Goal: Transaction & Acquisition: Purchase product/service

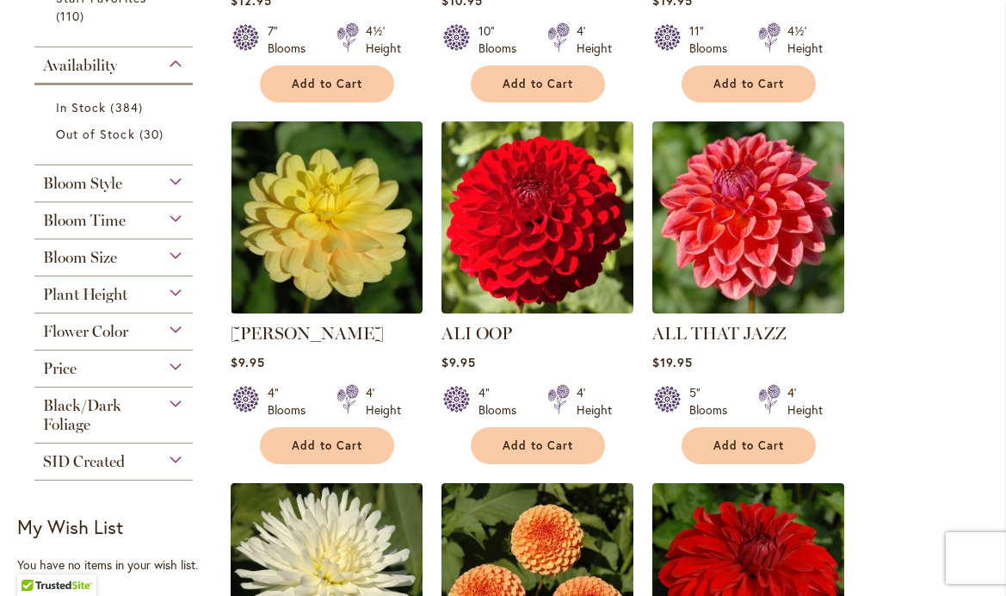
scroll to position [674, 0]
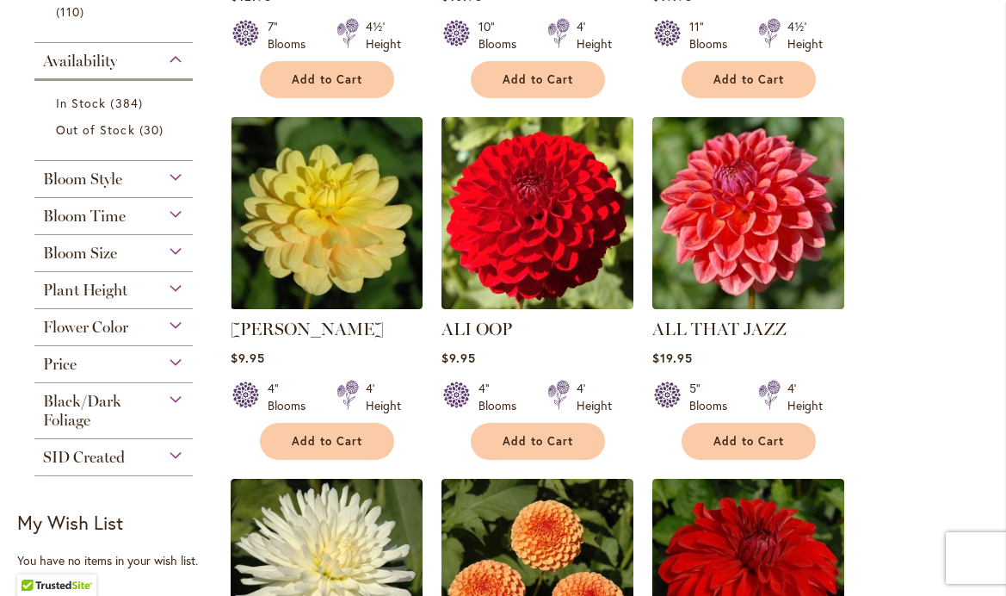
click at [176, 322] on div "Flower Color" at bounding box center [113, 323] width 158 height 28
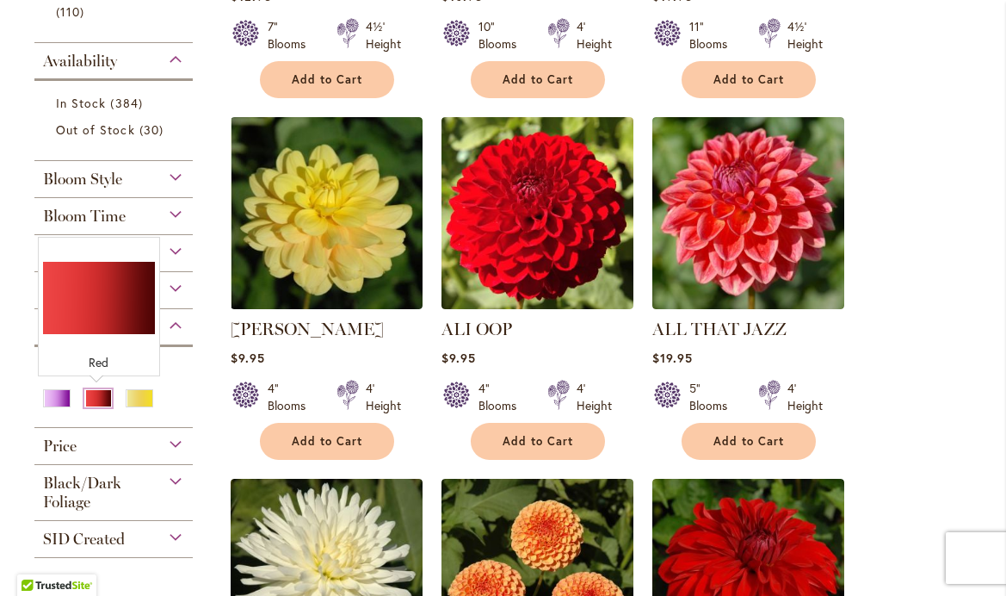
click at [93, 399] on div "Red" at bounding box center [98, 398] width 28 height 18
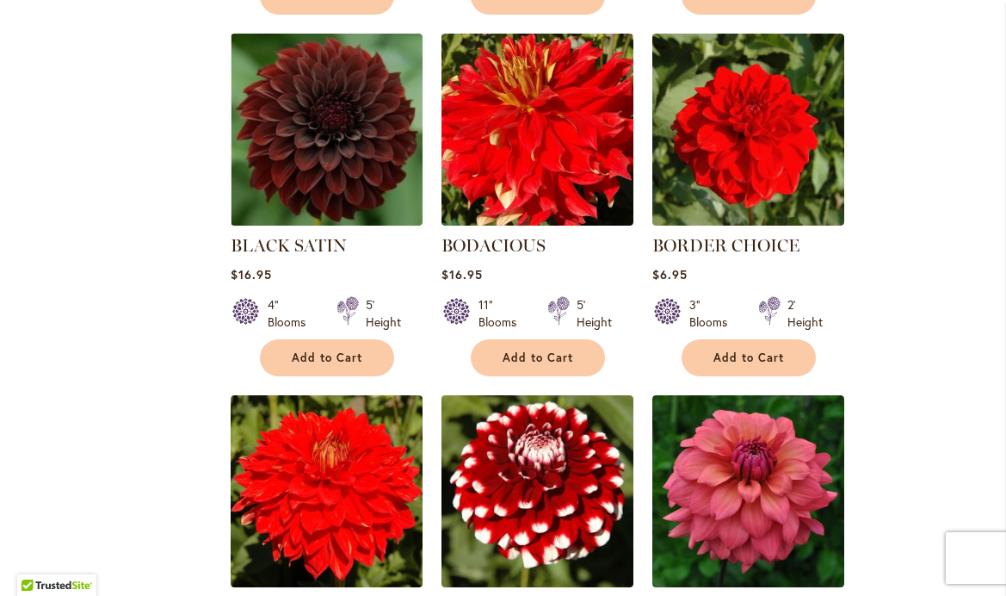
scroll to position [1080, 0]
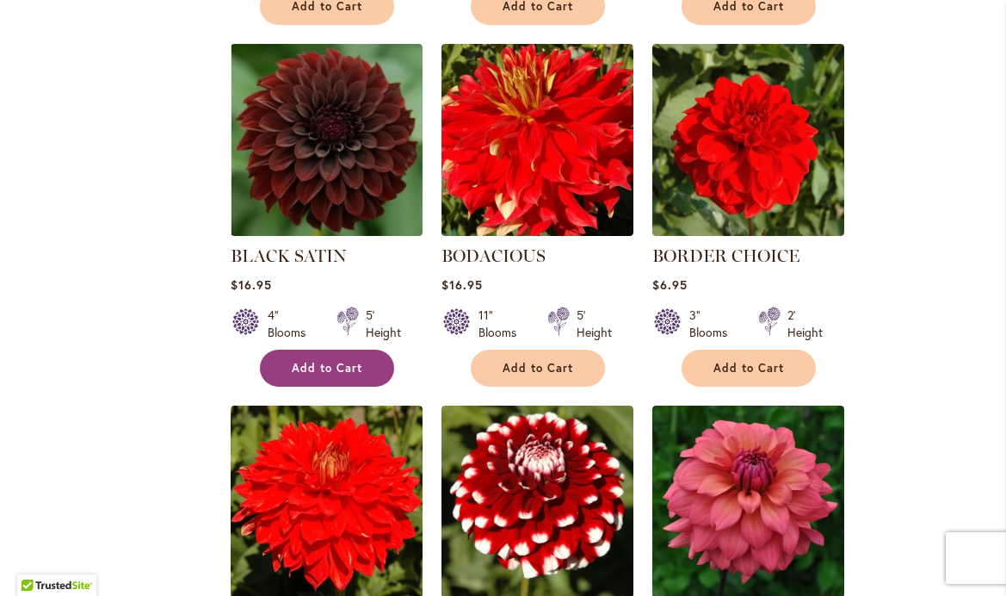
click at [337, 361] on span "Add to Cart" at bounding box center [327, 368] width 71 height 15
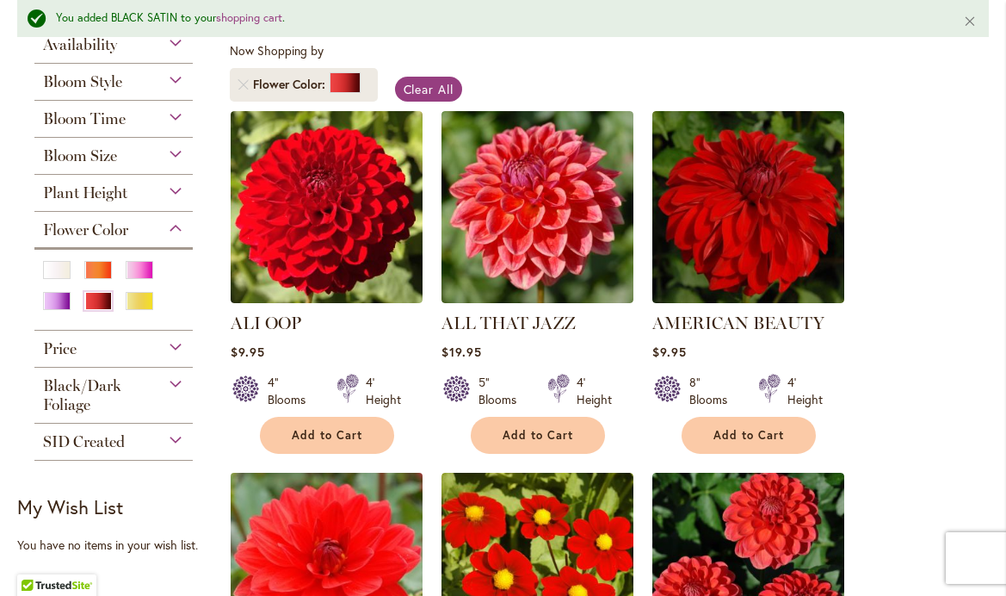
scroll to position [326, 0]
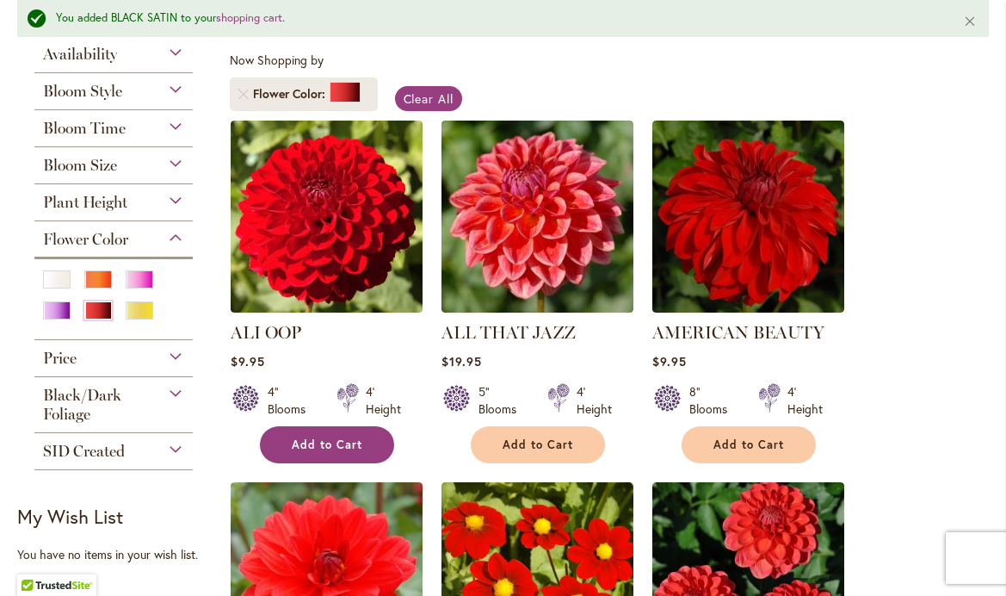
click at [324, 451] on button "Add to Cart" at bounding box center [327, 444] width 134 height 37
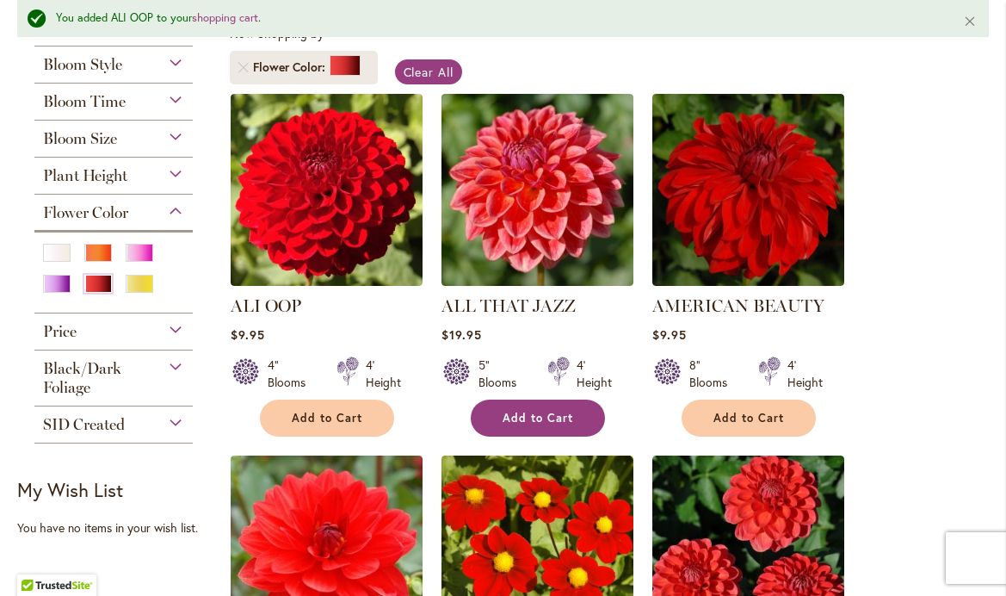
click at [555, 411] on span "Add to Cart" at bounding box center [538, 418] width 71 height 15
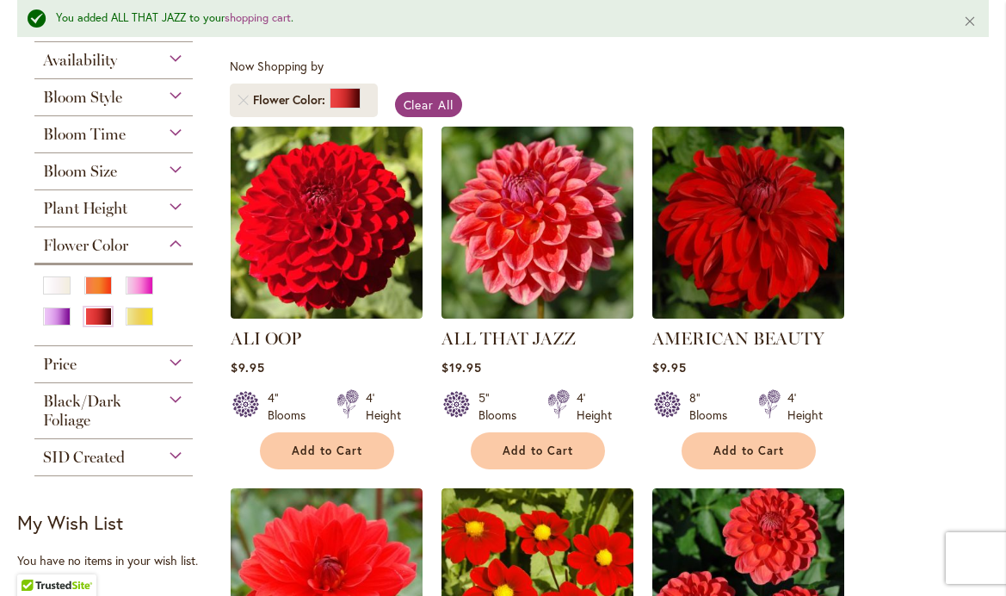
scroll to position [331, 0]
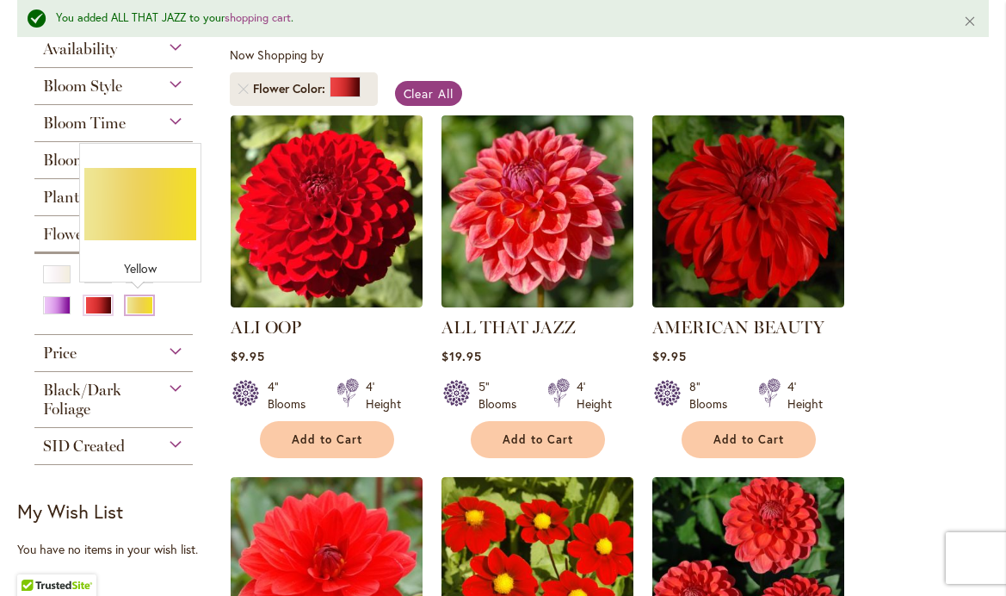
click at [140, 305] on div "Yellow" at bounding box center [140, 305] width 28 height 18
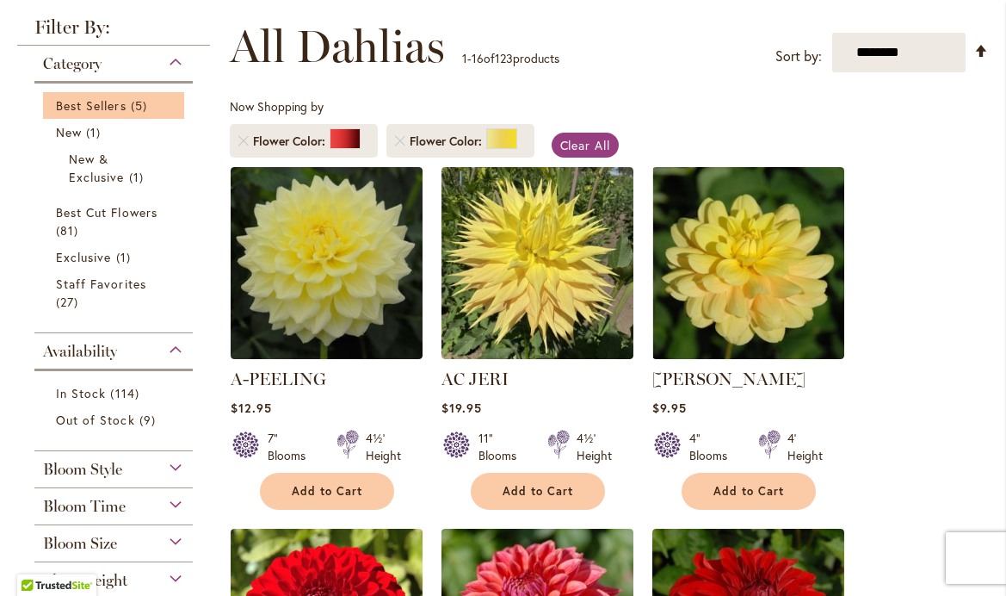
scroll to position [722, 0]
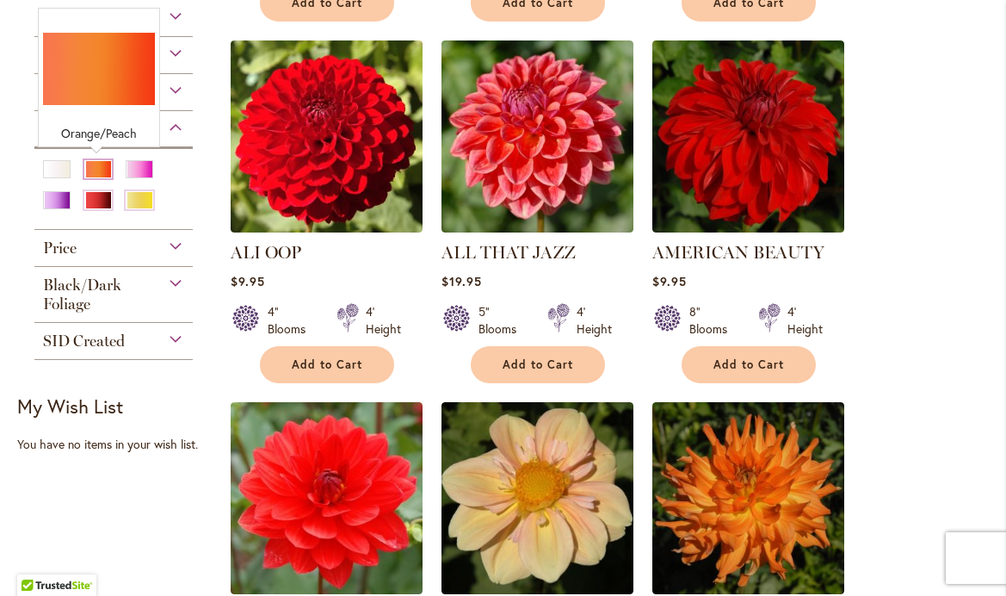
click at [94, 168] on div "Orange/Peach" at bounding box center [98, 169] width 28 height 18
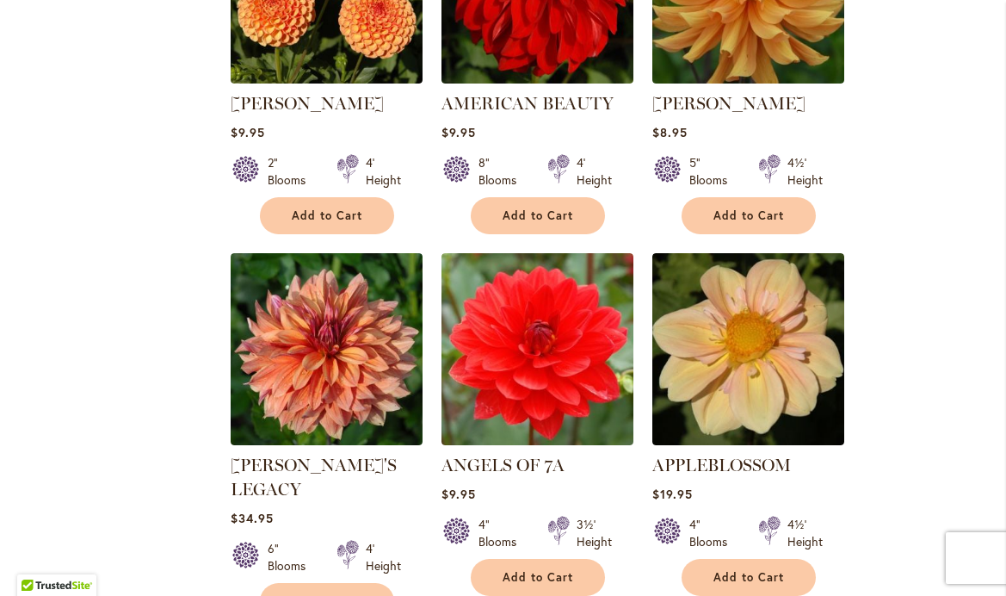
scroll to position [1192, 0]
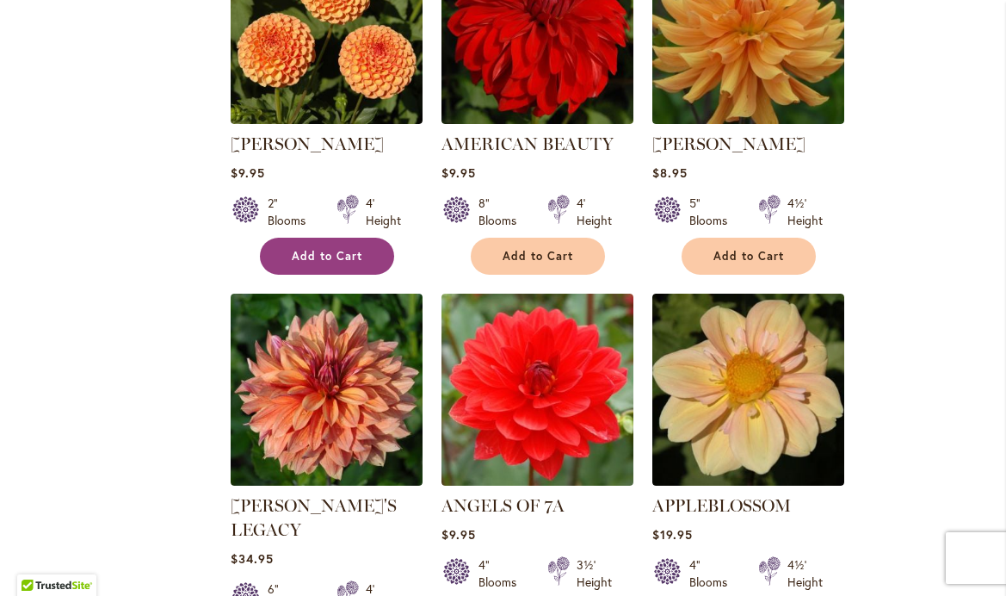
click at [325, 252] on span "Add to Cart" at bounding box center [327, 256] width 71 height 15
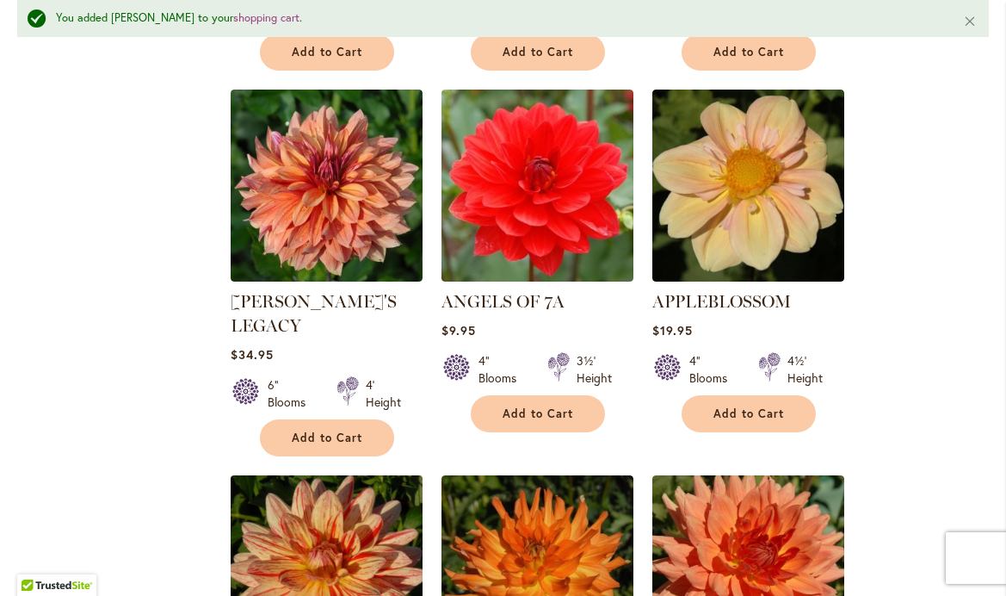
scroll to position [1429, 0]
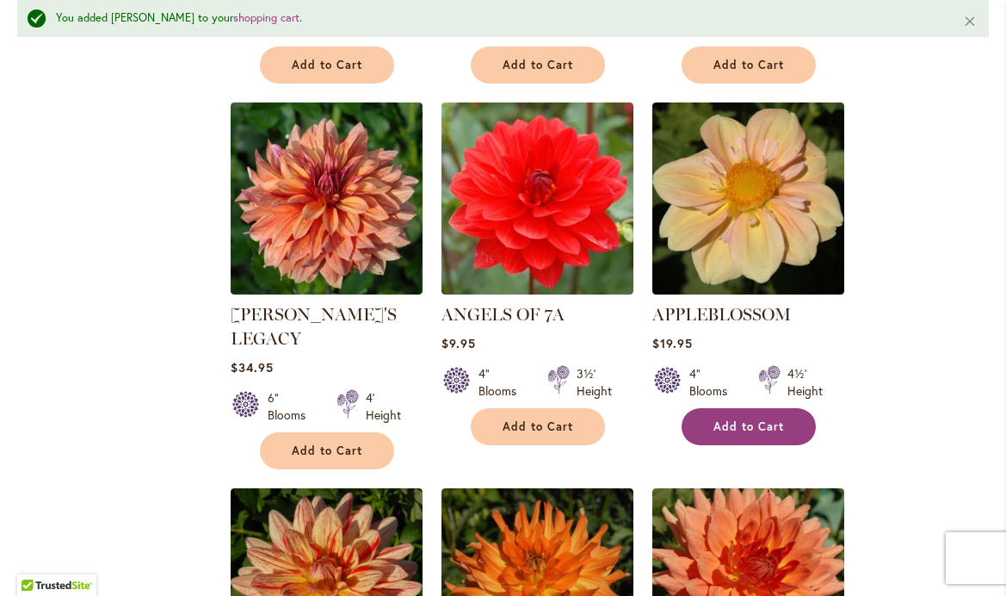
click at [720, 419] on span "Add to Cart" at bounding box center [749, 426] width 71 height 15
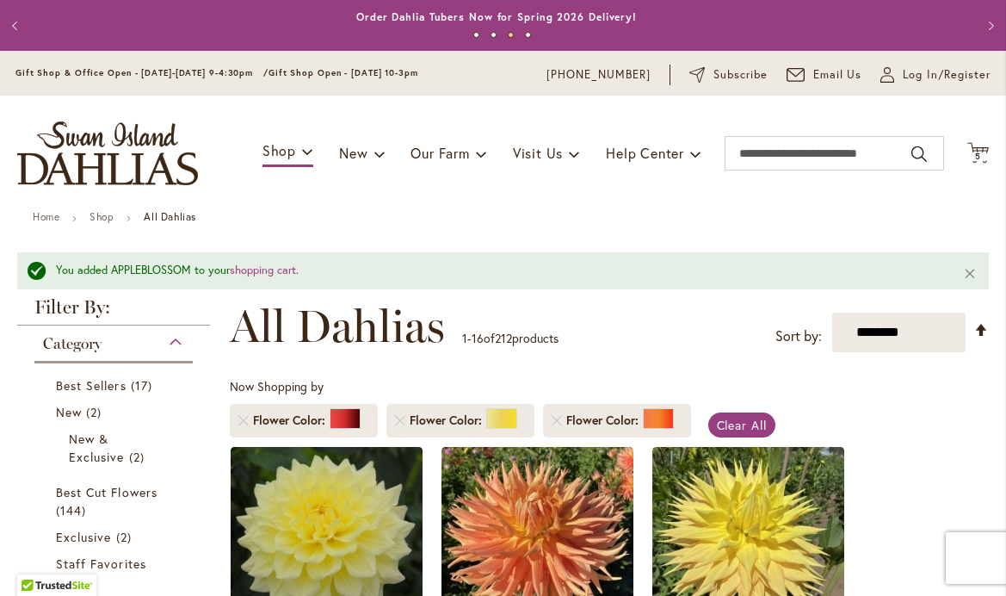
scroll to position [0, 0]
click at [273, 273] on link "shopping cart" at bounding box center [263, 270] width 66 height 15
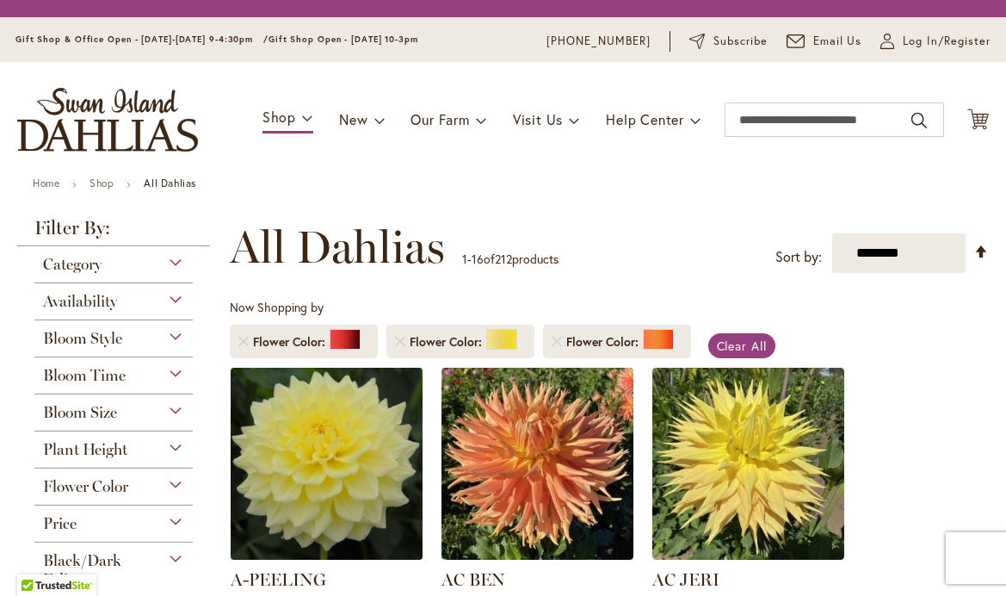
click at [339, 470] on img at bounding box center [326, 462] width 201 height 201
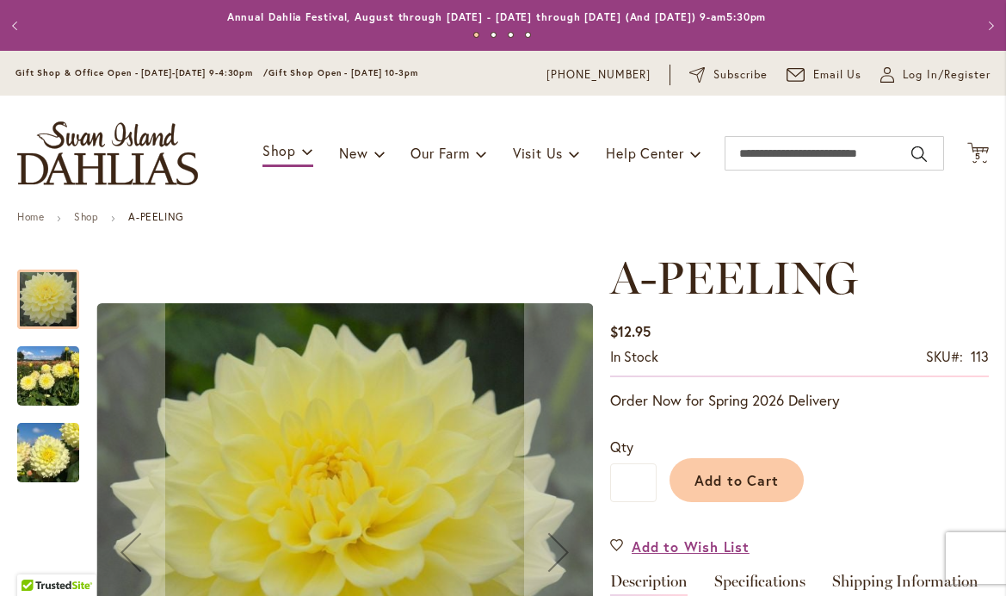
scroll to position [333, 0]
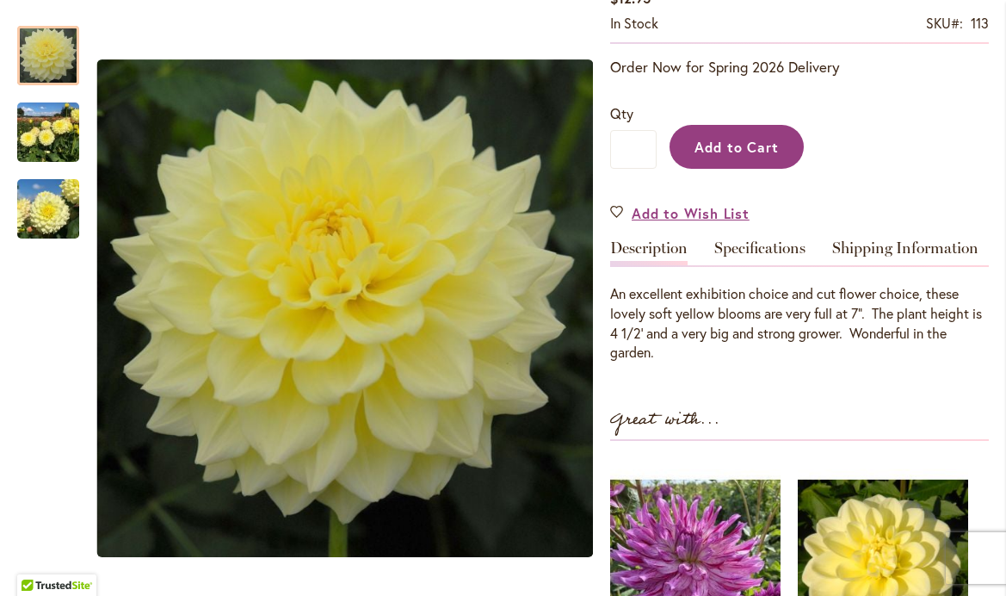
click at [738, 149] on span "Add to Cart" at bounding box center [737, 147] width 85 height 18
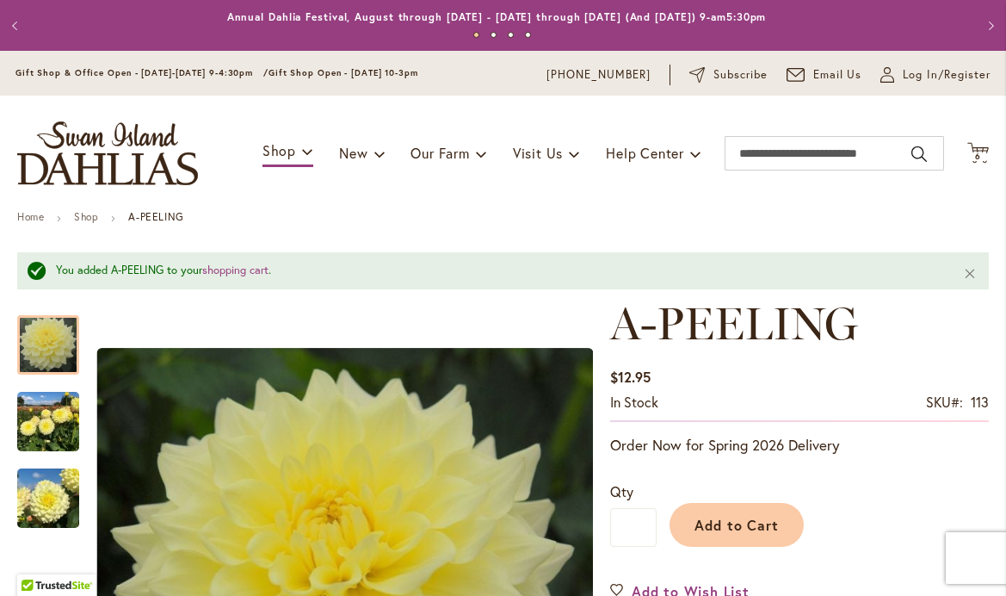
scroll to position [0, 0]
click at [241, 271] on link "shopping cart" at bounding box center [235, 270] width 66 height 15
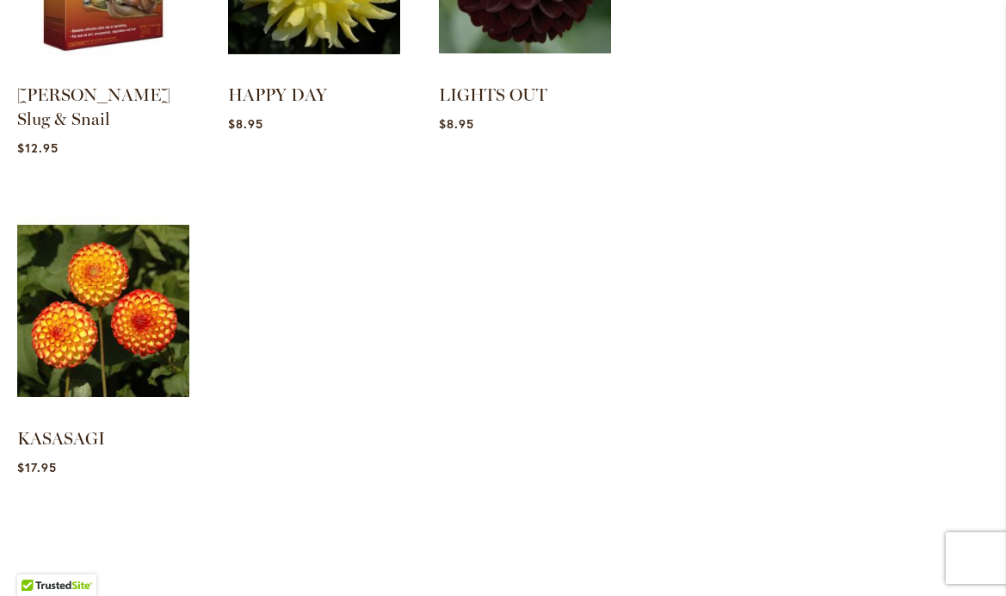
scroll to position [2151, 0]
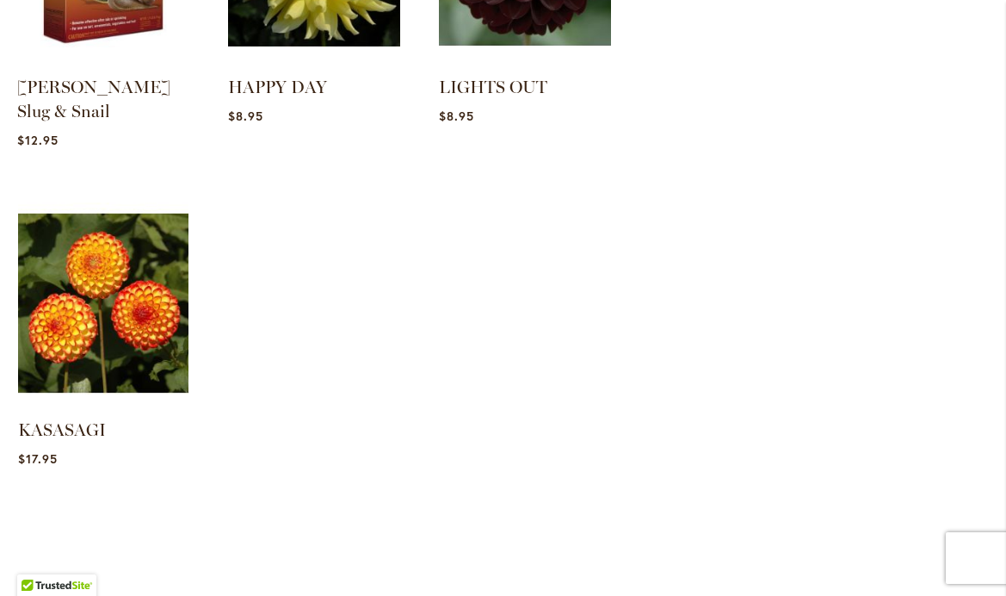
click at [97, 269] on img at bounding box center [103, 303] width 179 height 224
